Goal: Information Seeking & Learning: Learn about a topic

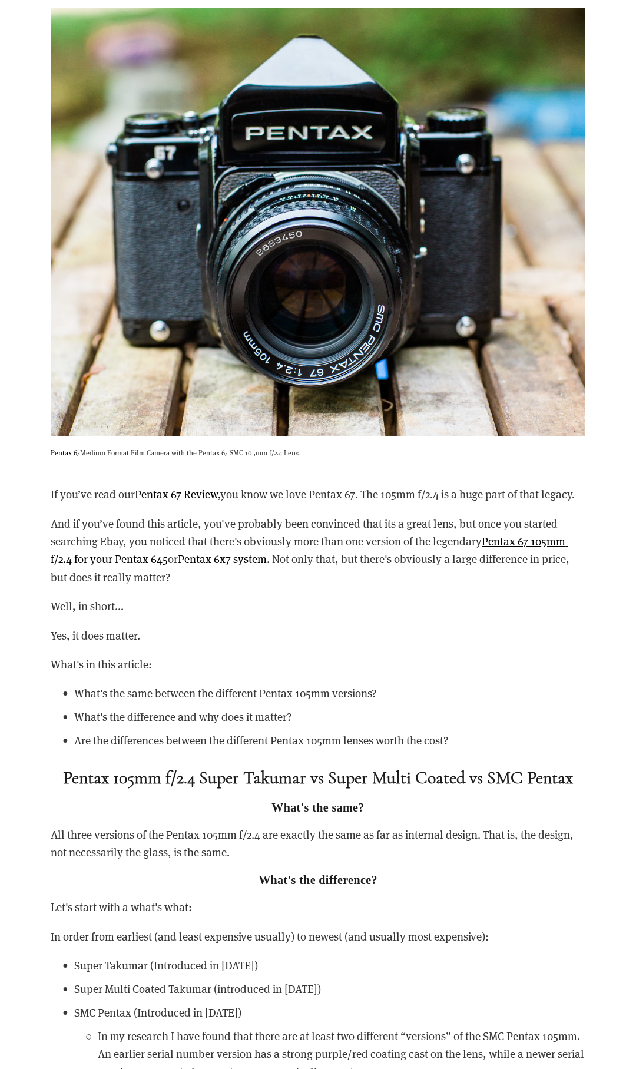
scroll to position [1084, 0]
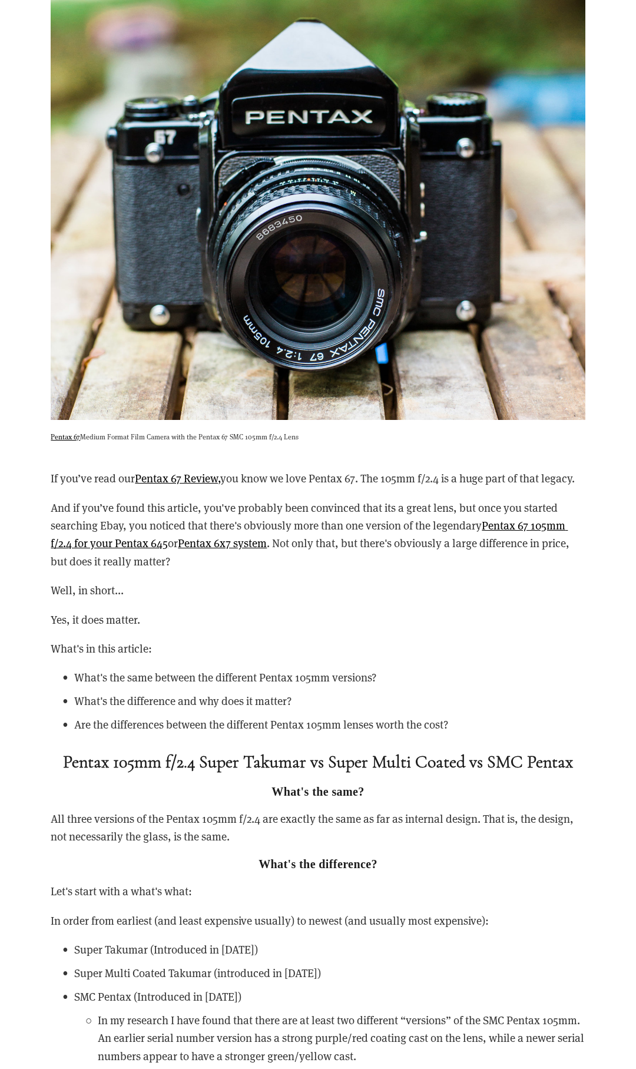
click at [364, 562] on p "And if you’ve found this article, you've probably been convinced that its a gre…" at bounding box center [318, 535] width 534 height 72
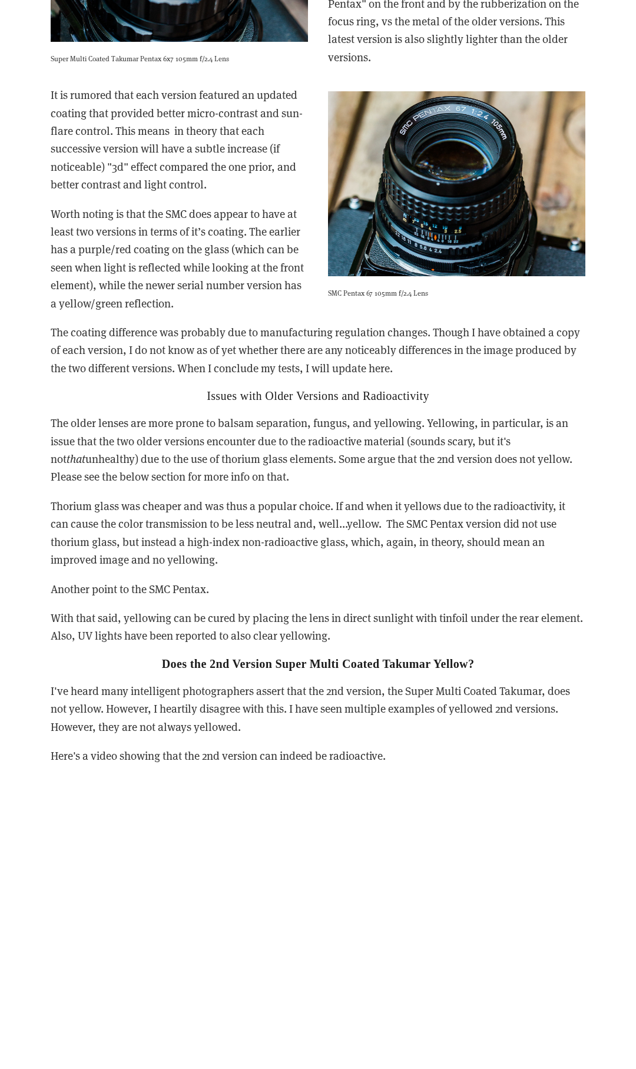
scroll to position [2322, 0]
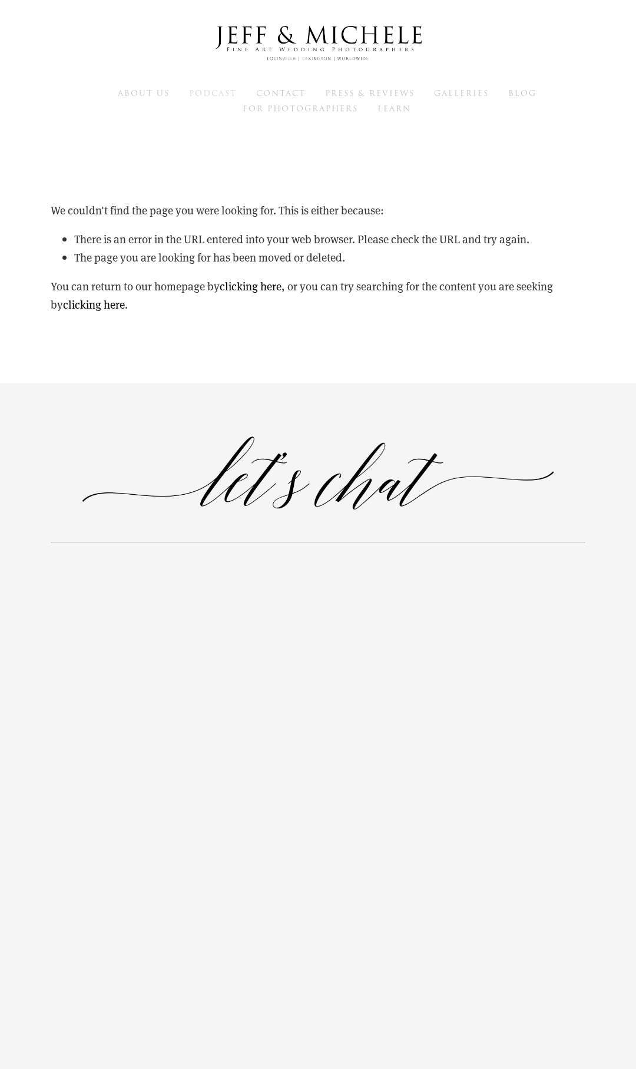
click at [220, 92] on span "Podcast" at bounding box center [213, 93] width 48 height 11
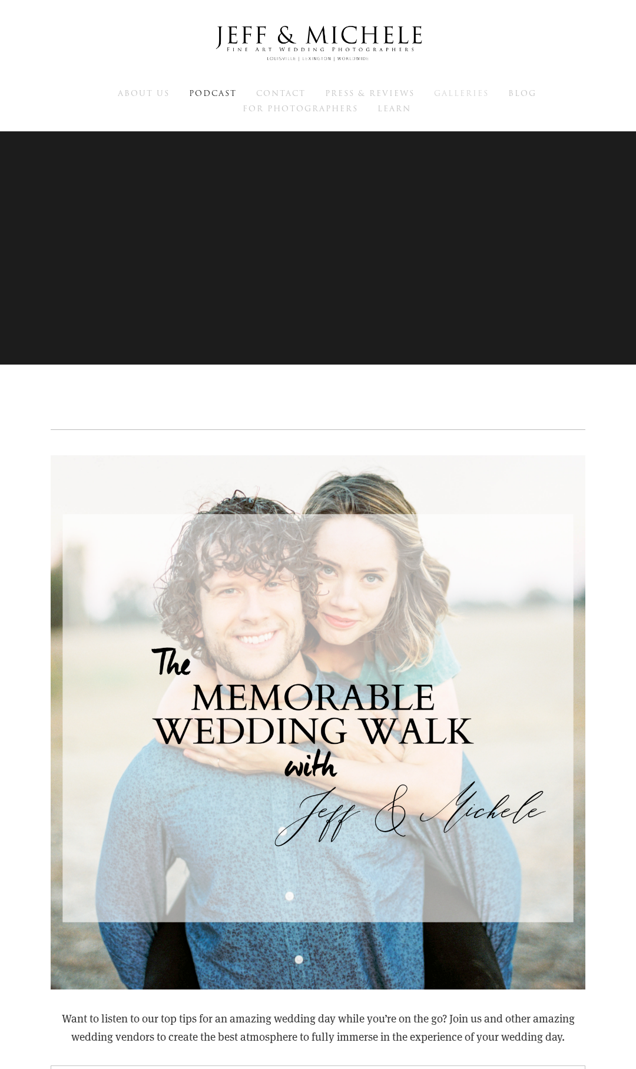
click at [465, 90] on span "Galleries" at bounding box center [461, 93] width 55 height 11
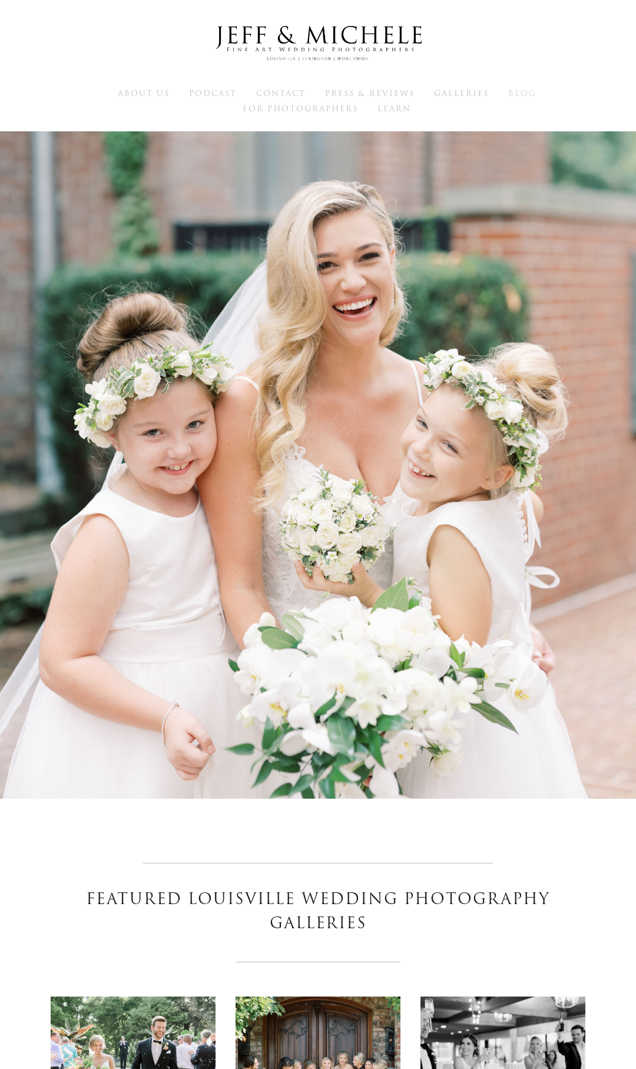
click at [525, 91] on span "Blog" at bounding box center [522, 93] width 28 height 11
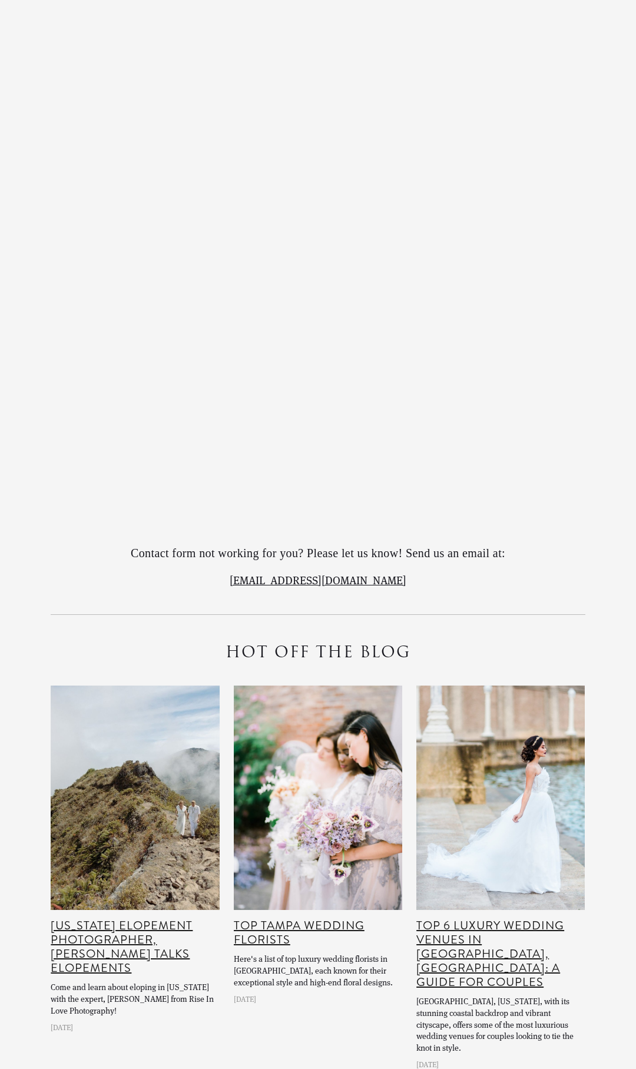
scroll to position [6627, 0]
